Goal: Use online tool/utility: Utilize a website feature to perform a specific function

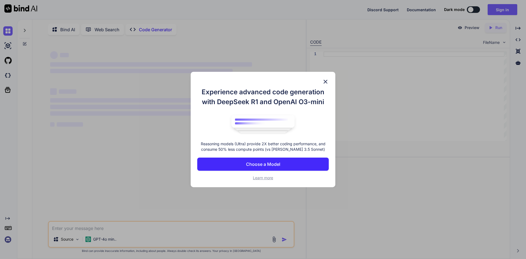
click at [304, 165] on button "Choose a Model" at bounding box center [262, 163] width 131 height 13
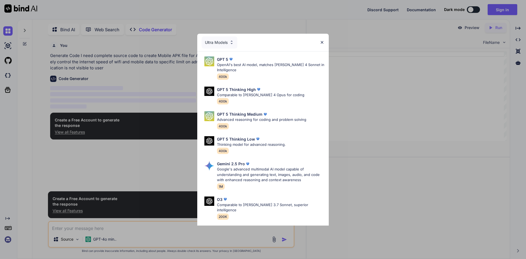
scroll to position [2, 0]
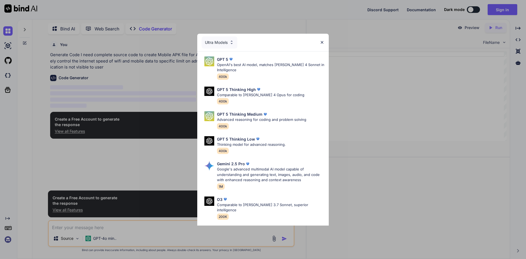
click at [321, 40] on div "Ultra Models" at bounding box center [262, 43] width 131 height 18
click at [322, 42] on img at bounding box center [322, 42] width 5 height 5
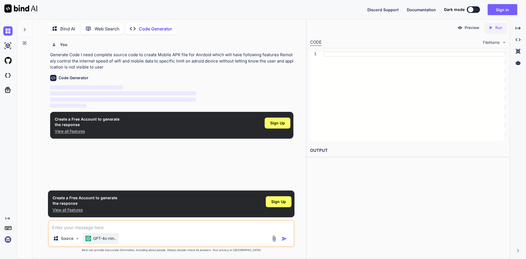
click at [99, 241] on p "GPT-4o min.." at bounding box center [104, 237] width 23 height 5
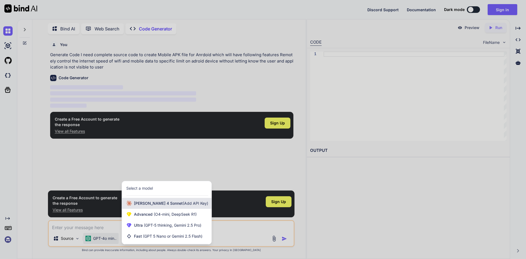
click at [164, 206] on span "[PERSON_NAME] 4 Sonnet (Add API Key)" at bounding box center [171, 202] width 74 height 5
type textarea "x"
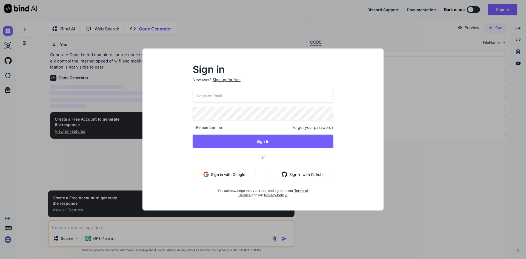
click at [357, 24] on div "Sign in New user? Sign up for free Remember me Forgot your password? Sign In or…" at bounding box center [263, 129] width 526 height 259
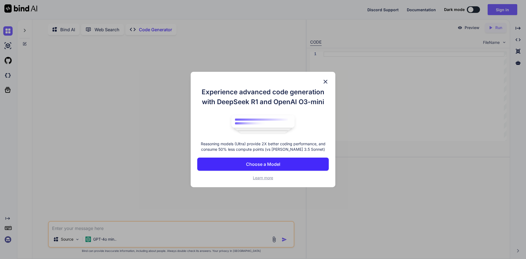
type textarea "x"
click at [326, 81] on img at bounding box center [325, 81] width 7 height 7
